Goal: Check status: Check status

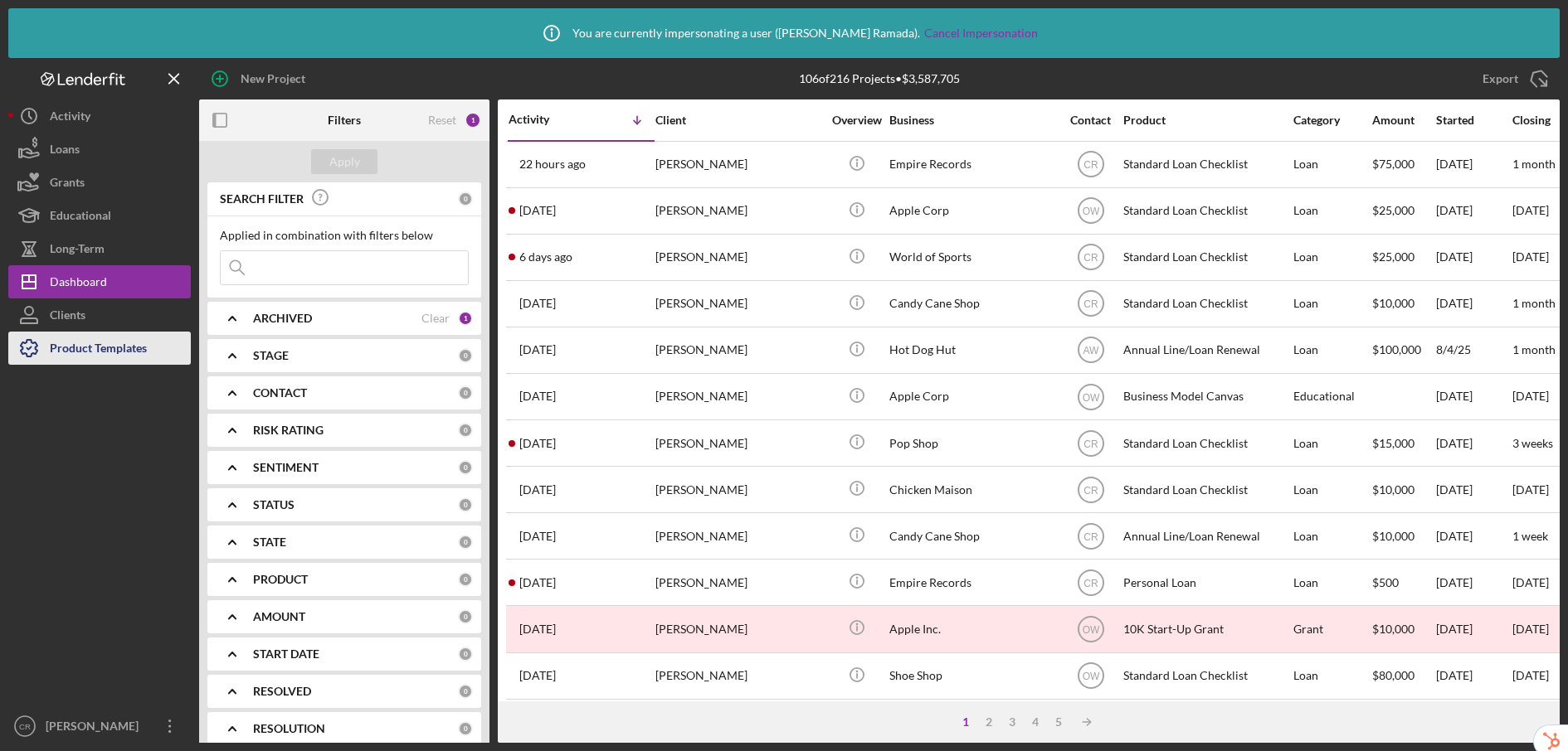
click at [102, 349] on div "Product Templates" at bounding box center [98, 351] width 97 height 37
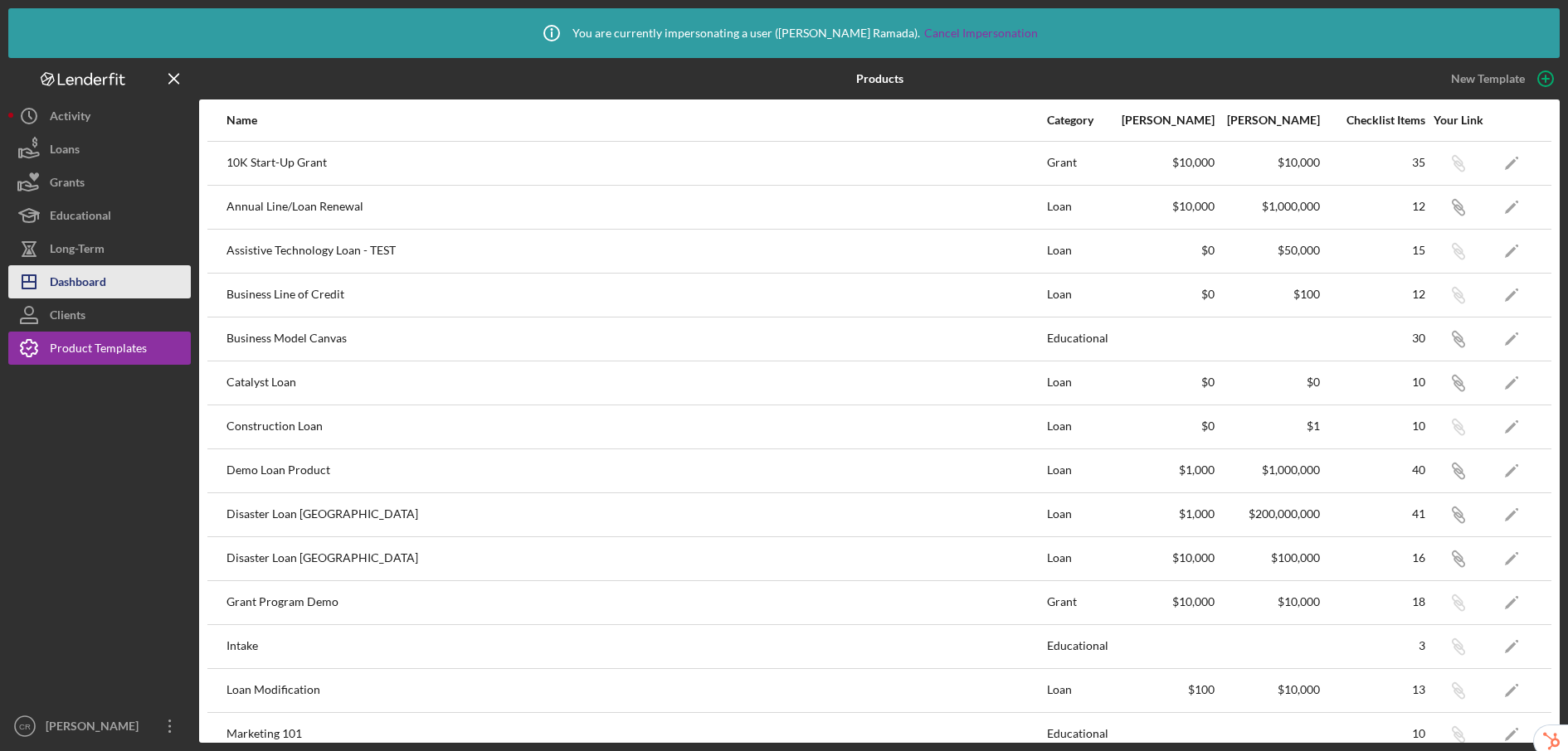
click at [121, 297] on button "Icon/Dashboard Dashboard" at bounding box center [100, 282] width 183 height 33
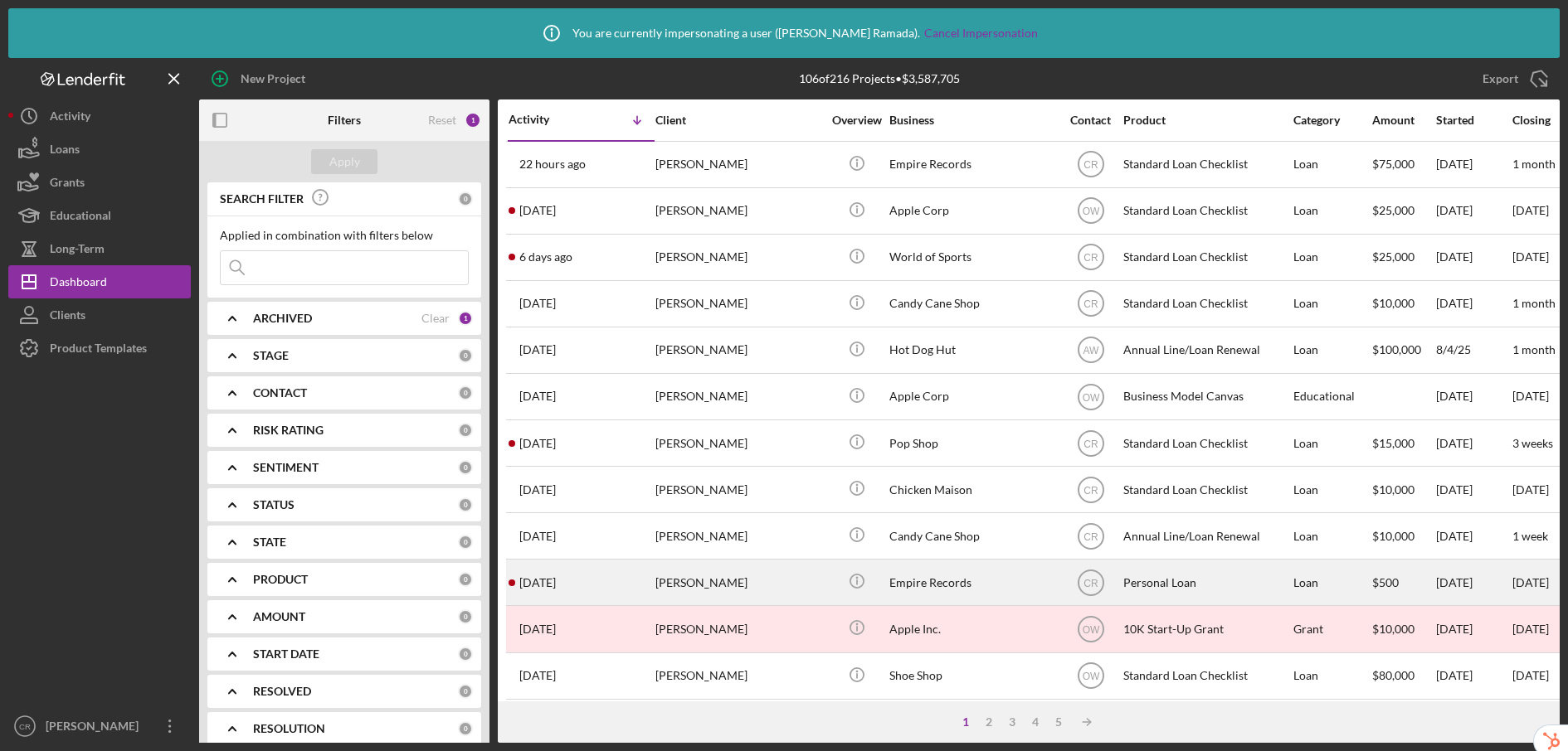
click at [750, 586] on div "[PERSON_NAME]" at bounding box center [738, 583] width 166 height 44
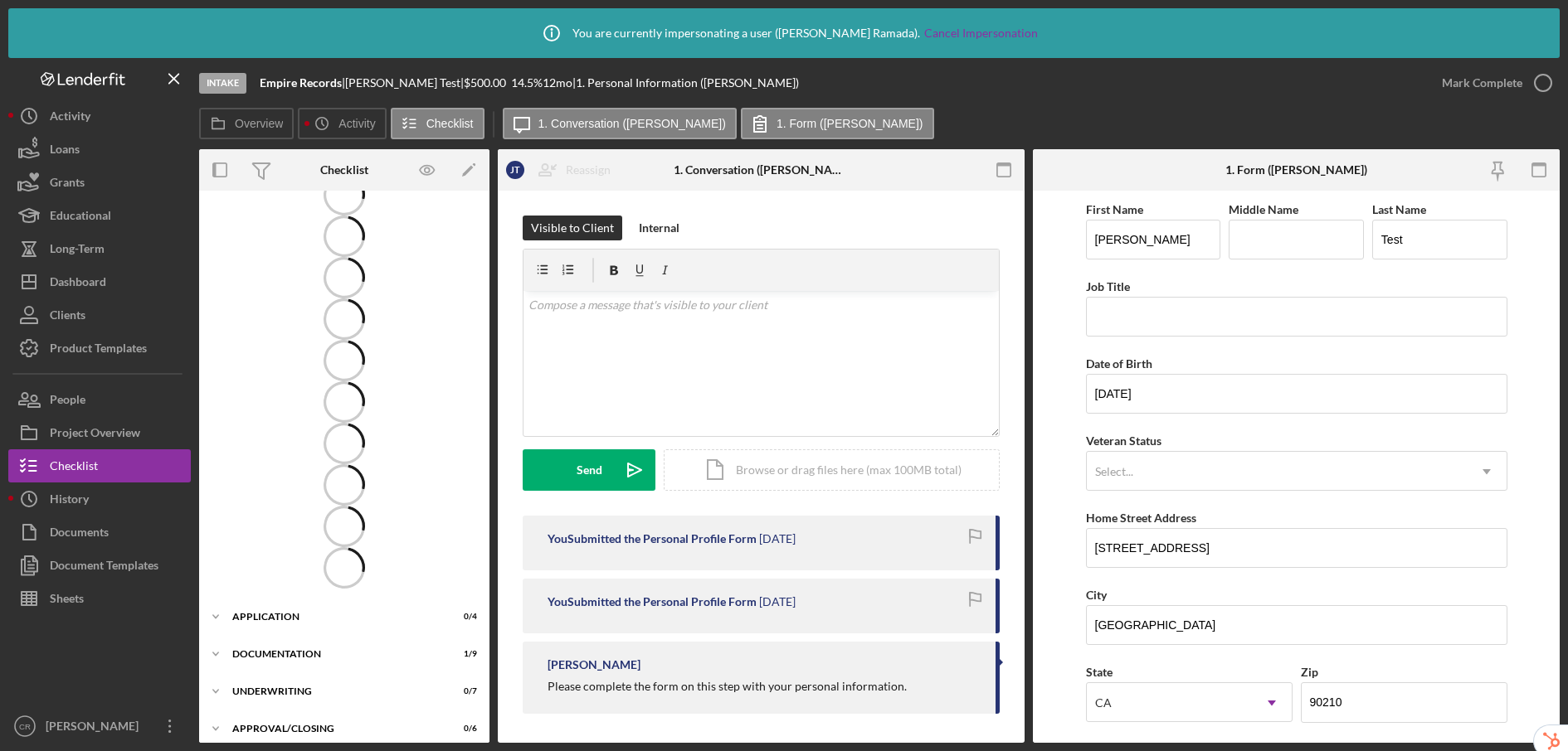
scroll to position [107, 0]
click at [292, 603] on div "Application" at bounding box center [351, 605] width 236 height 10
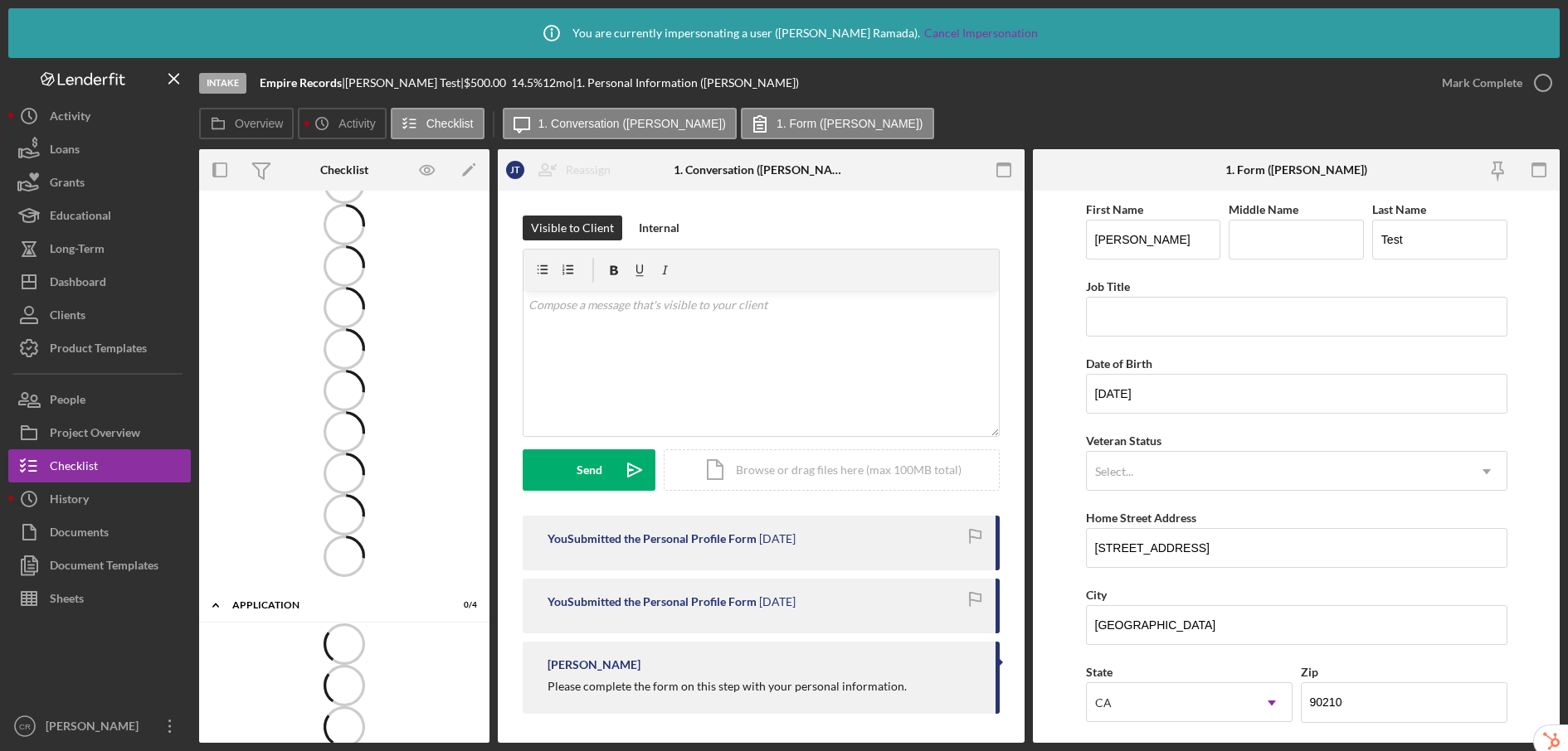
scroll to position [282, 0]
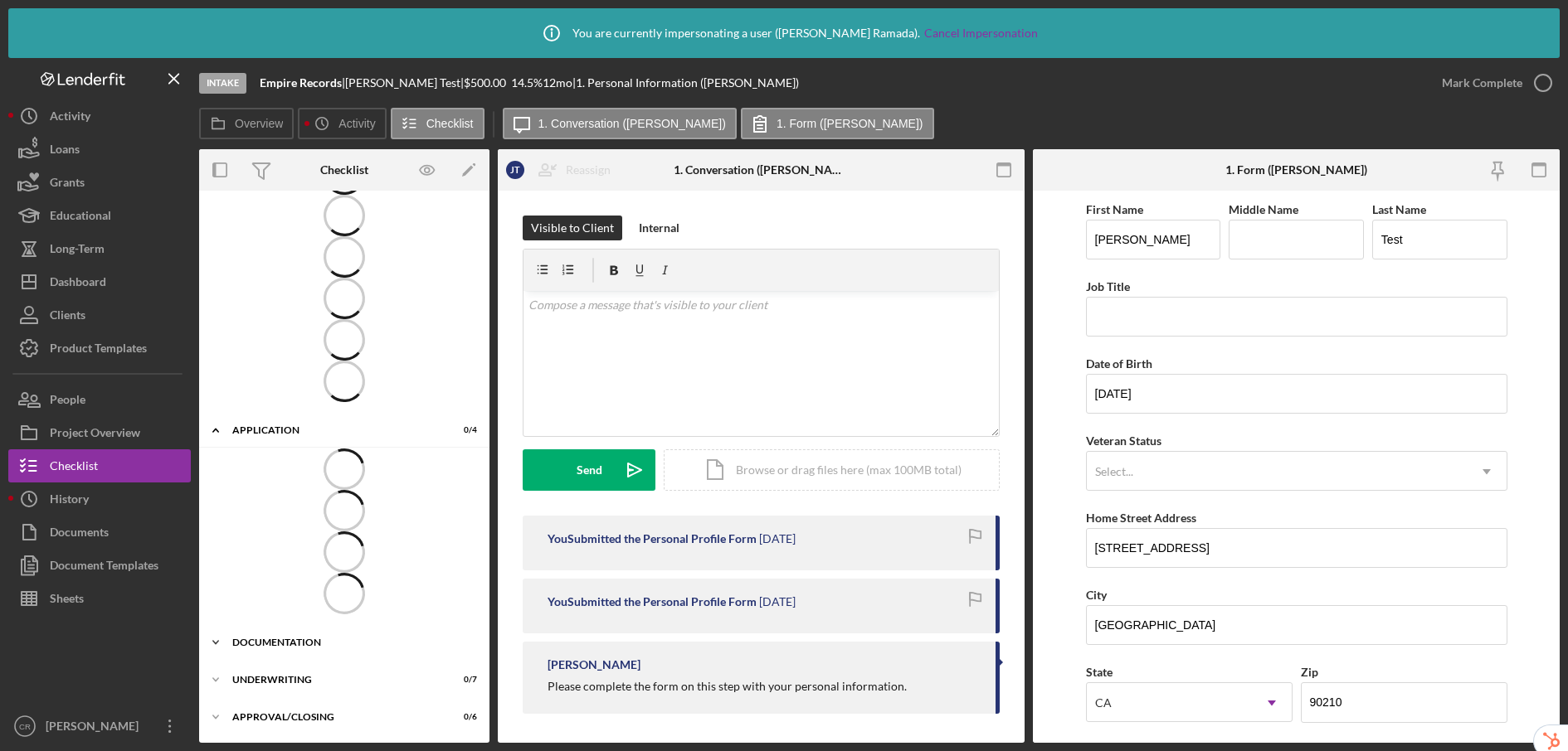
click at [321, 642] on div "Documentation" at bounding box center [351, 642] width 236 height 10
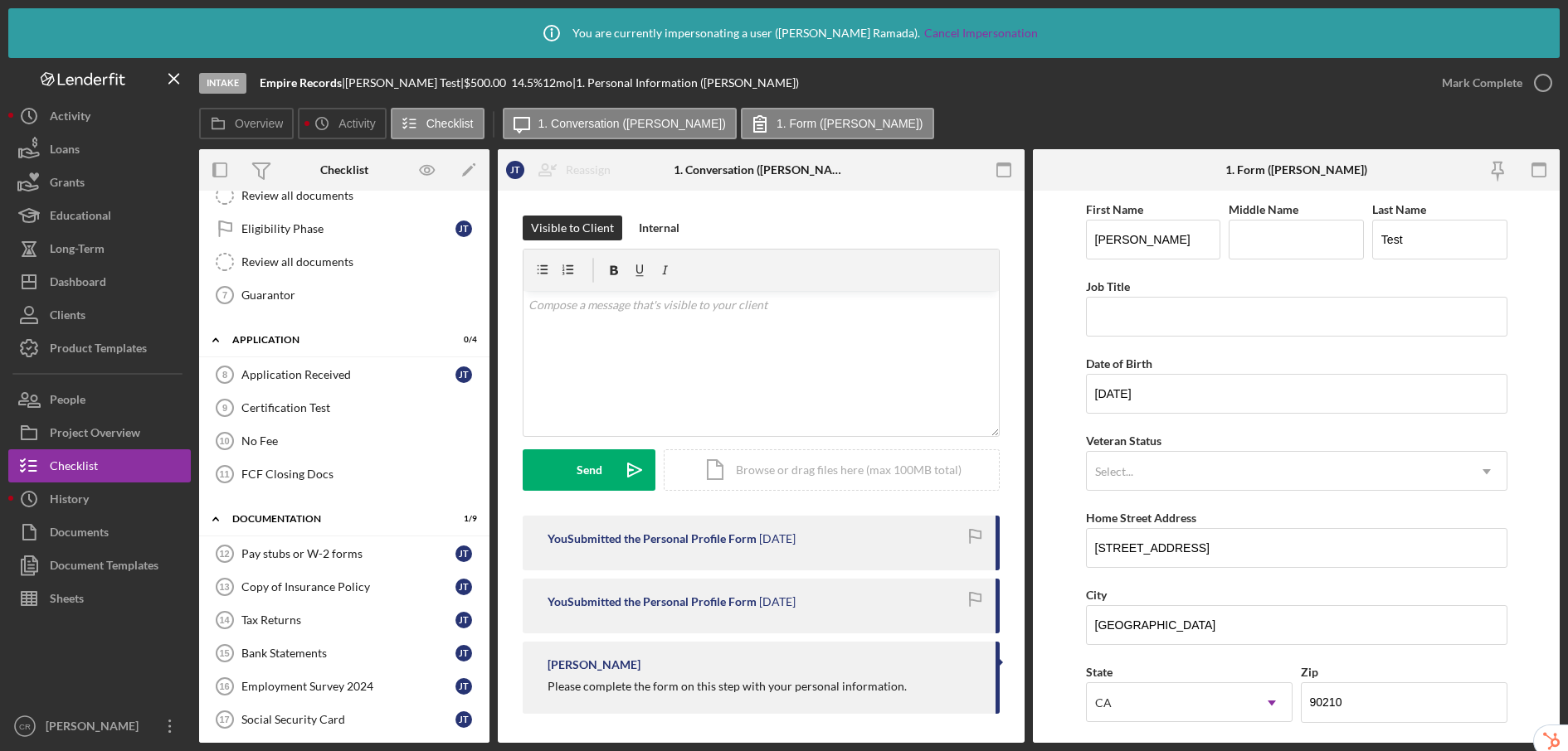
scroll to position [300, 0]
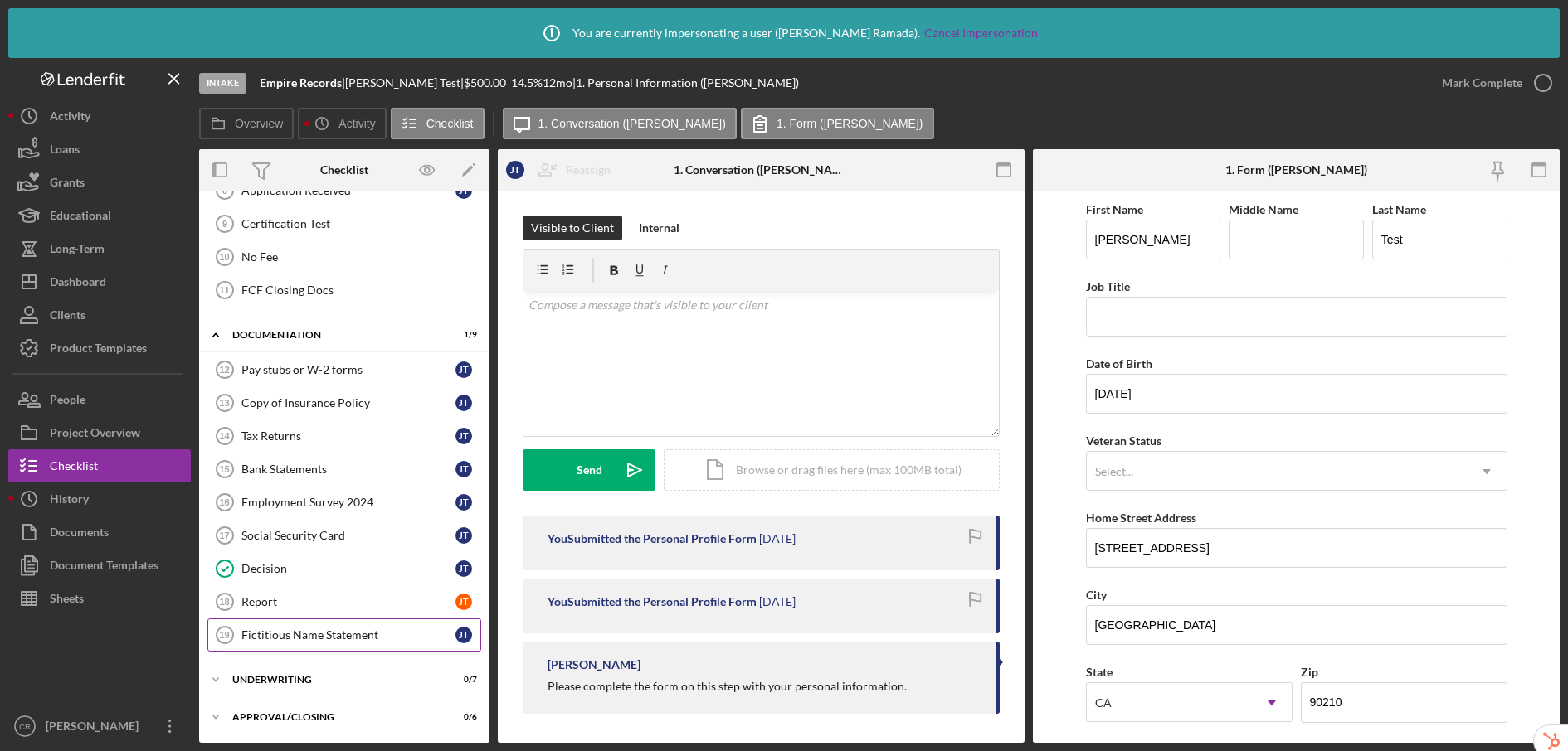
click at [316, 633] on div "Fictitious Name Statement" at bounding box center [349, 635] width 214 height 13
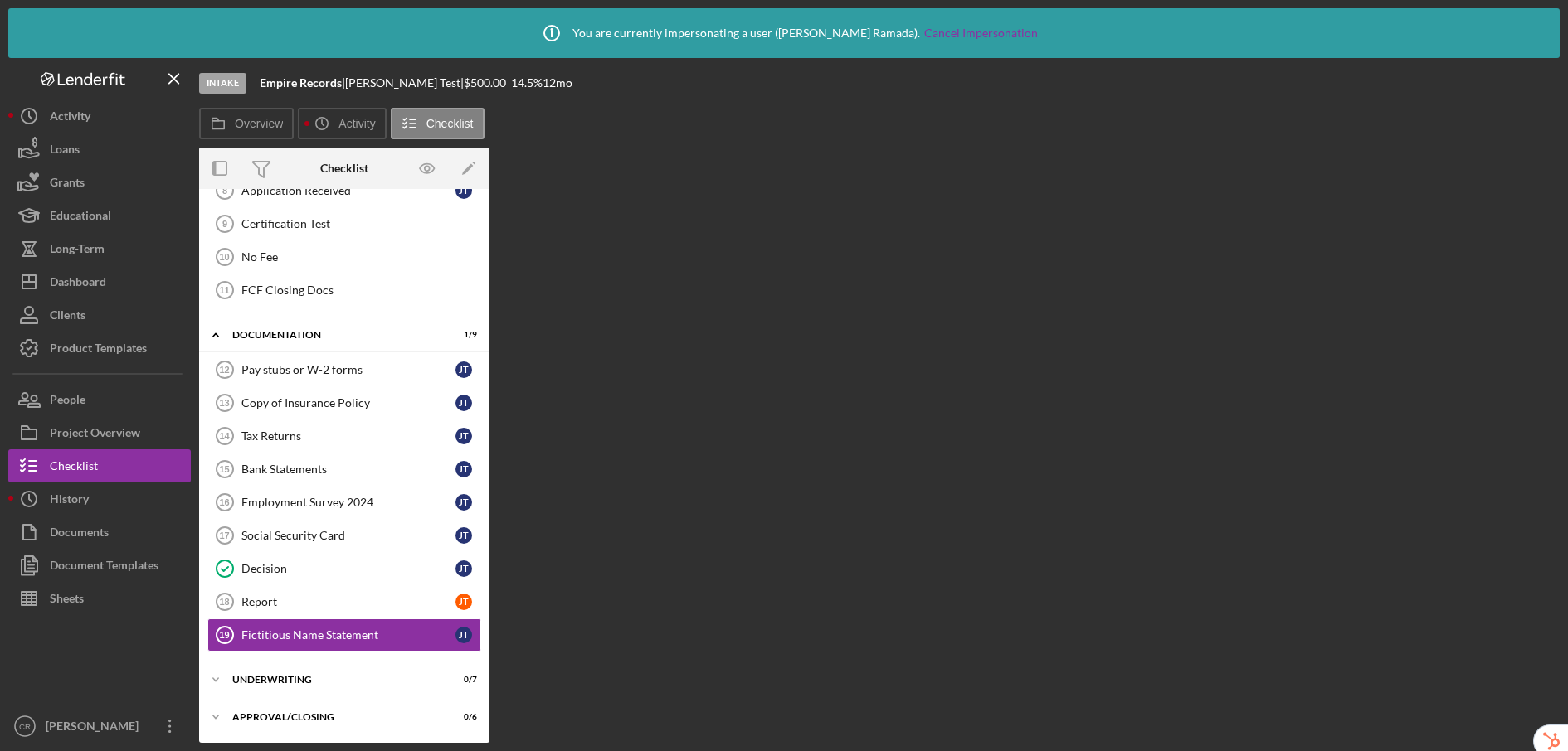
scroll to position [473, 0]
